Goal: Transaction & Acquisition: Purchase product/service

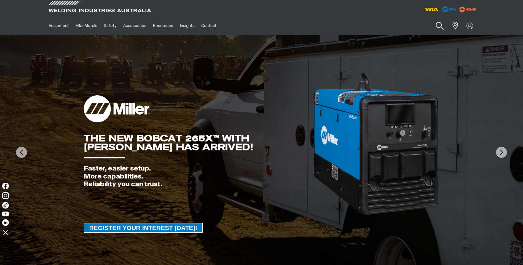
click at [439, 25] on button "Search products" at bounding box center [440, 26] width 22 height 16
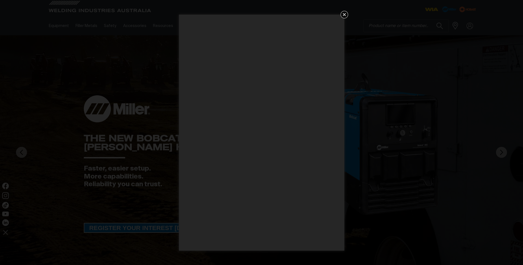
click at [345, 15] on icon "Get 5 WIA Welding Guides Free!" at bounding box center [344, 14] width 3 height 3
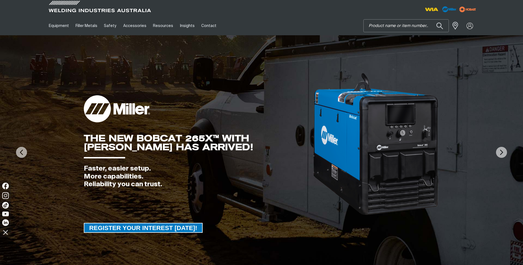
click at [393, 27] on input "Search" at bounding box center [406, 26] width 85 height 12
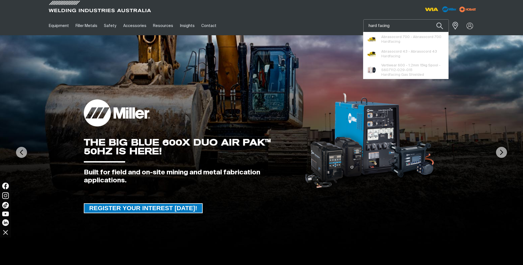
type input "hard facing"
click at [431, 19] on button "Search products" at bounding box center [440, 25] width 19 height 13
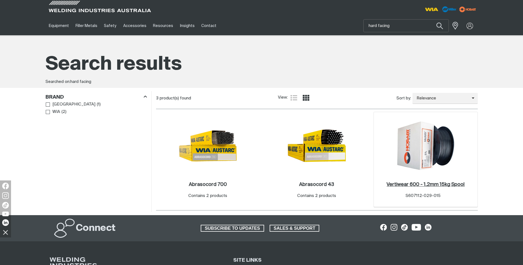
click at [411, 184] on h2 "Vertiwear 600 - 1.2mm 15kg Spool ." at bounding box center [426, 184] width 78 height 5
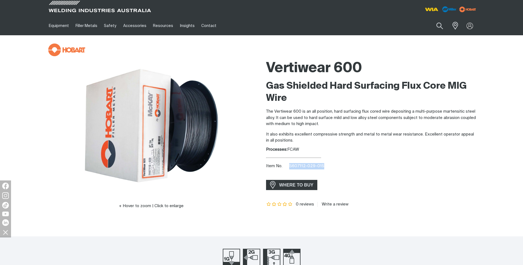
drag, startPoint x: 322, startPoint y: 166, endPoint x: 289, endPoint y: 165, distance: 32.9
click at [289, 165] on span "S607112-029-015" at bounding box center [306, 166] width 35 height 4
copy span "S607112-029-015"
click at [233, 51] on div at bounding box center [263, 50] width 430 height 13
